Goal: Share content: Share content

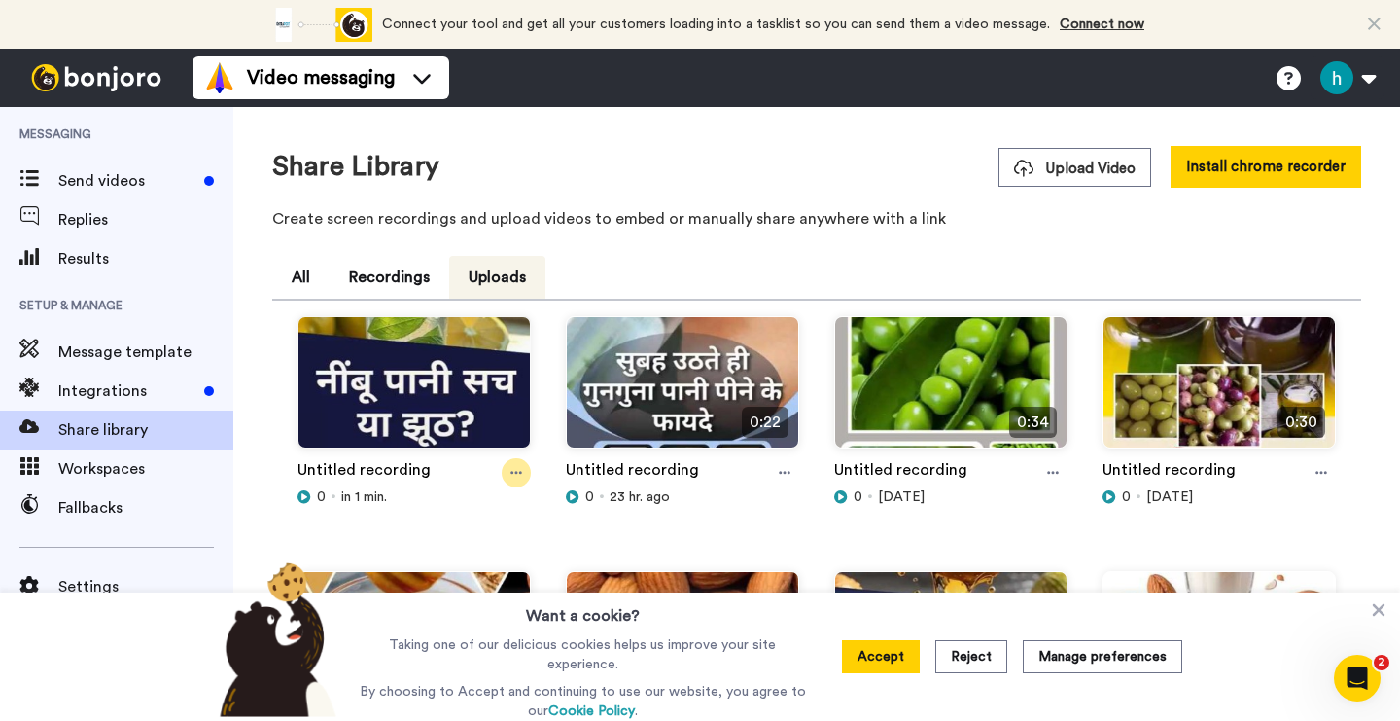
click at [512, 467] on icon at bounding box center [517, 473] width 12 height 14
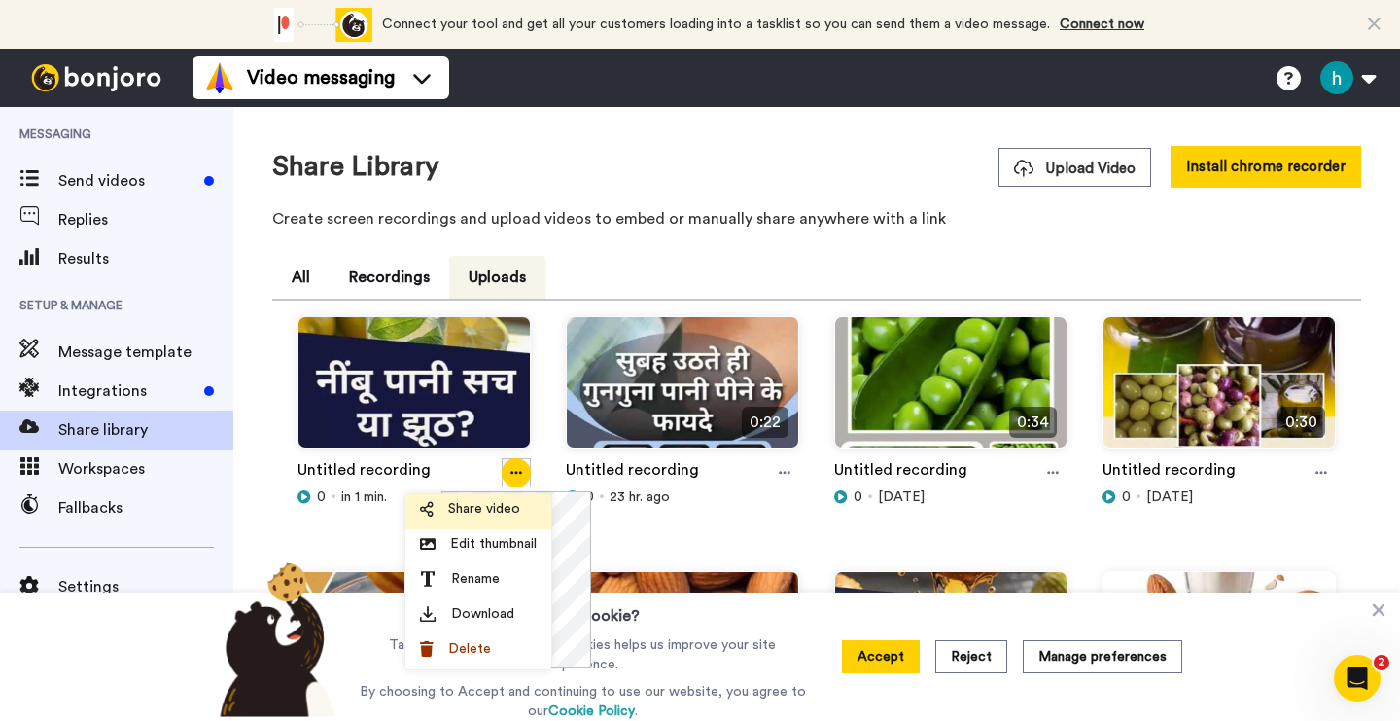
click at [488, 498] on li "Share video" at bounding box center [479, 511] width 146 height 35
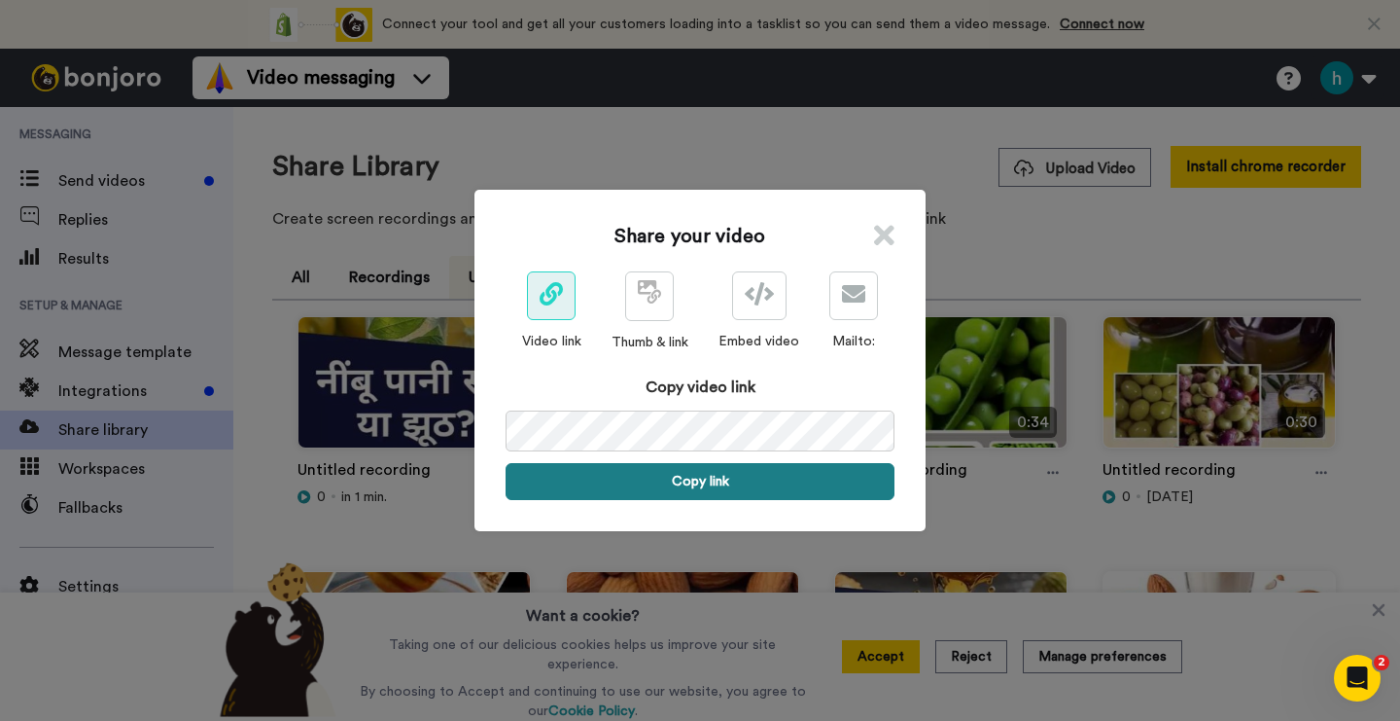
click at [724, 472] on button "Copy link" at bounding box center [700, 481] width 389 height 37
